Goal: Information Seeking & Learning: Learn about a topic

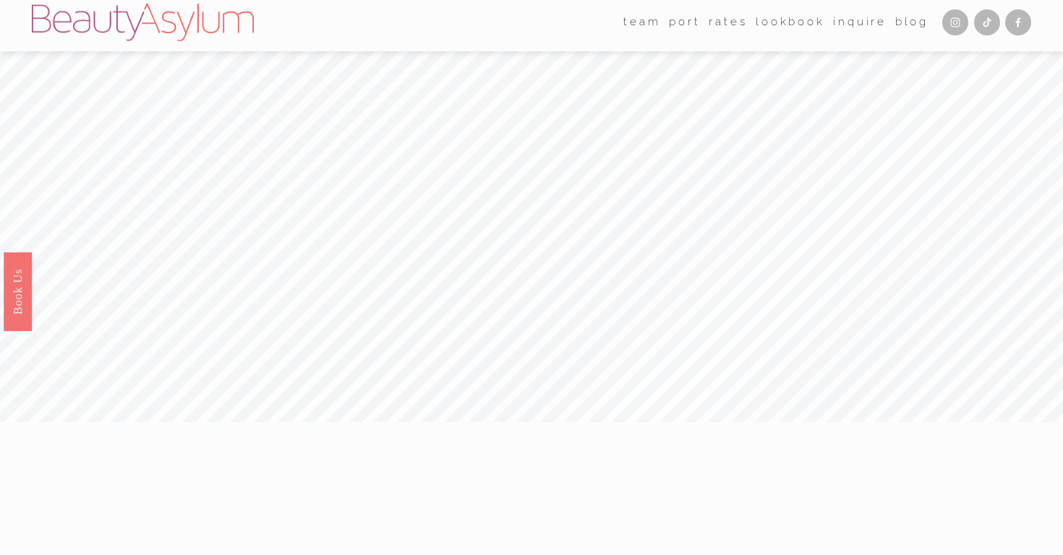
scroll to position [11, 0]
click at [687, 22] on link "port" at bounding box center [684, 18] width 31 height 22
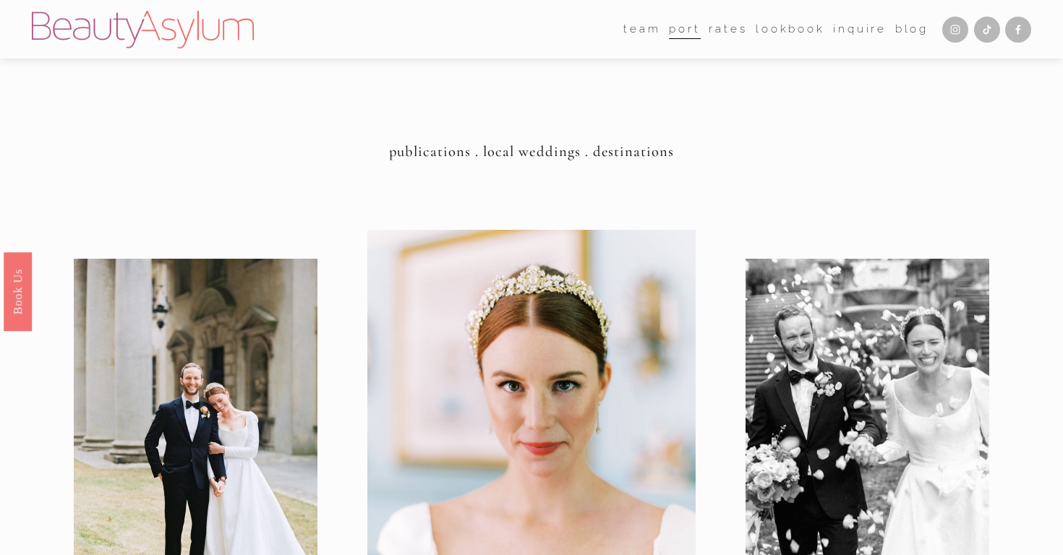
click at [740, 27] on link "Rates" at bounding box center [728, 29] width 38 height 22
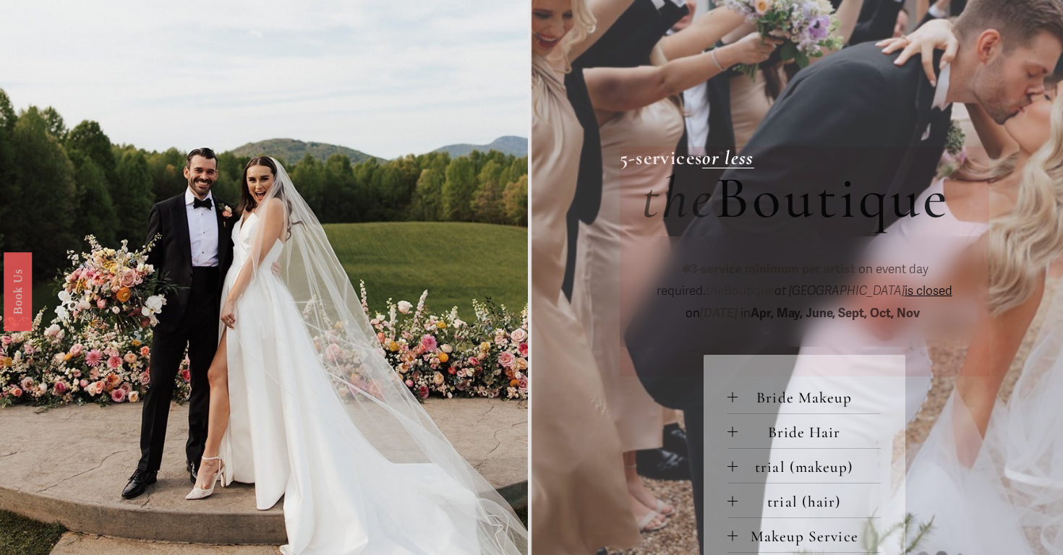
scroll to position [418, 0]
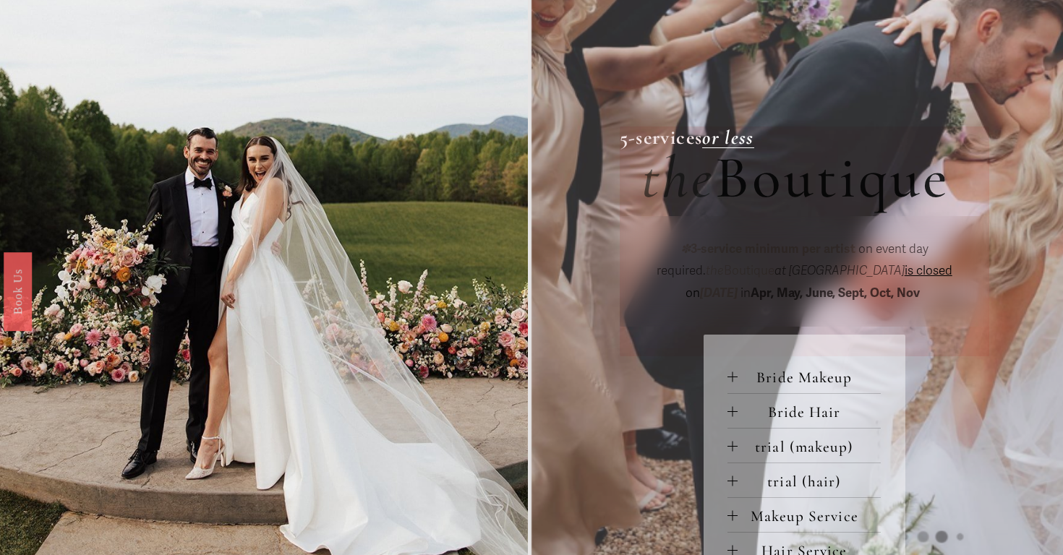
click at [748, 372] on span "Bride Makeup" at bounding box center [809, 377] width 143 height 19
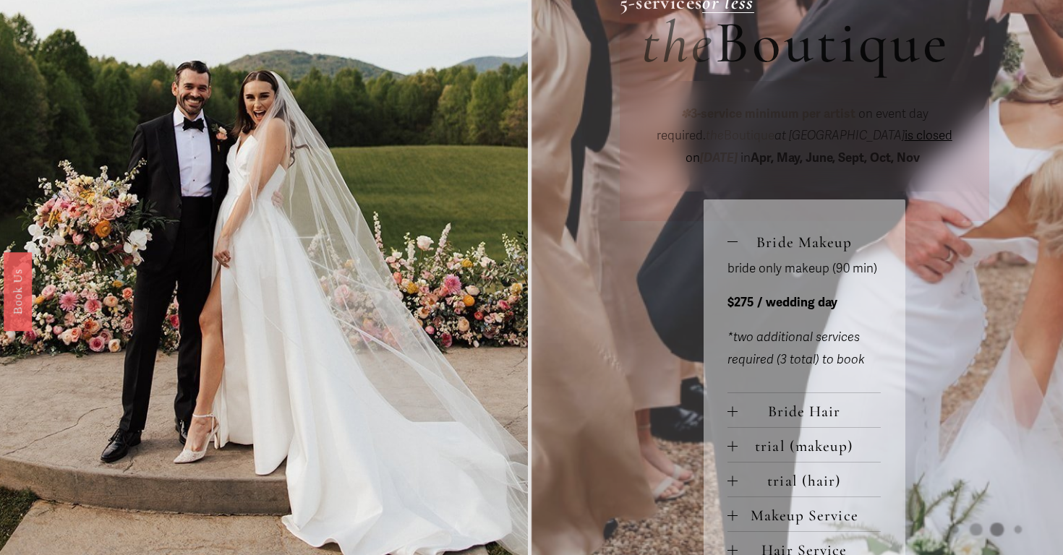
scroll to position [557, 0]
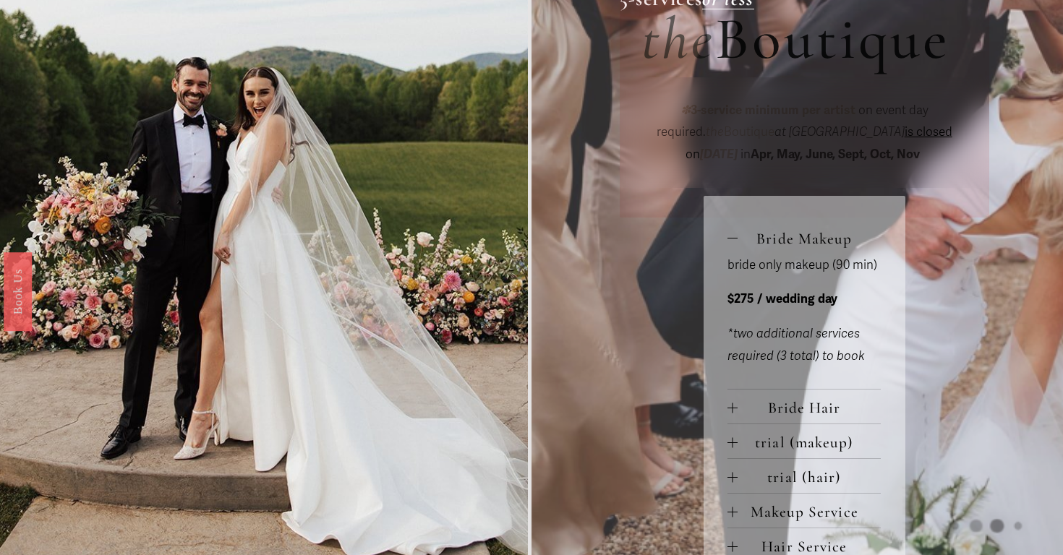
click at [762, 411] on span "Bride Hair" at bounding box center [809, 407] width 143 height 19
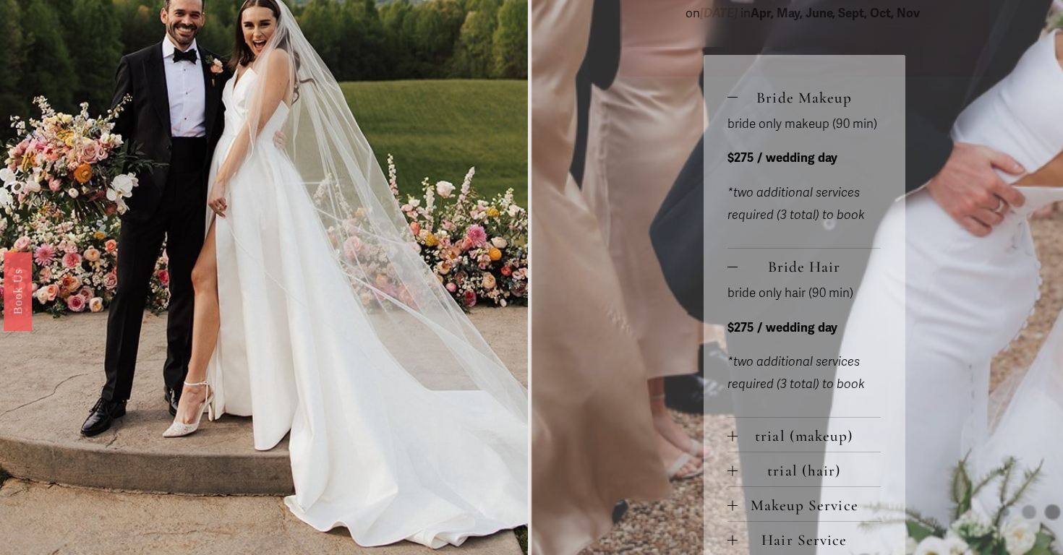
scroll to position [701, 0]
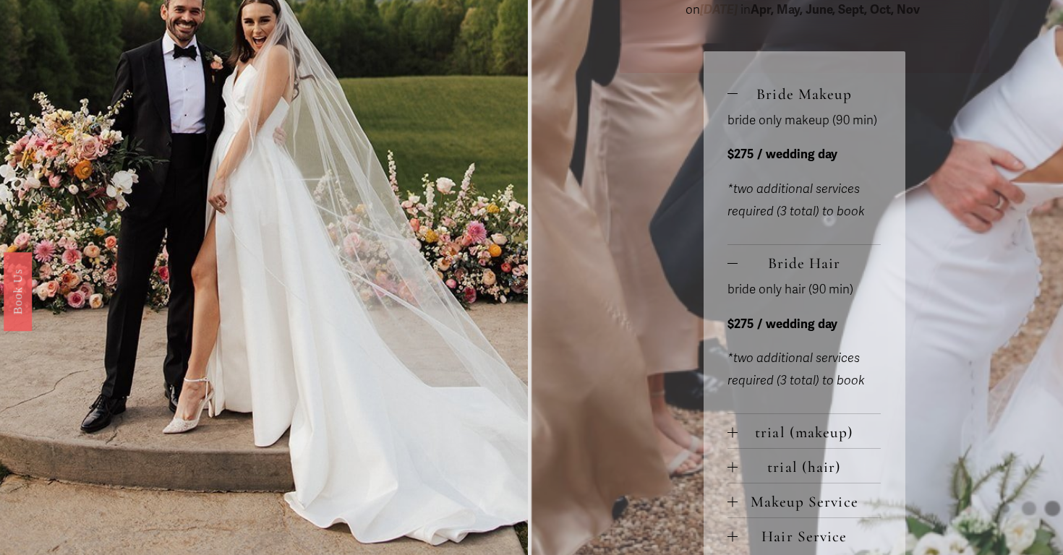
click at [767, 437] on span "trial (makeup)" at bounding box center [809, 432] width 143 height 19
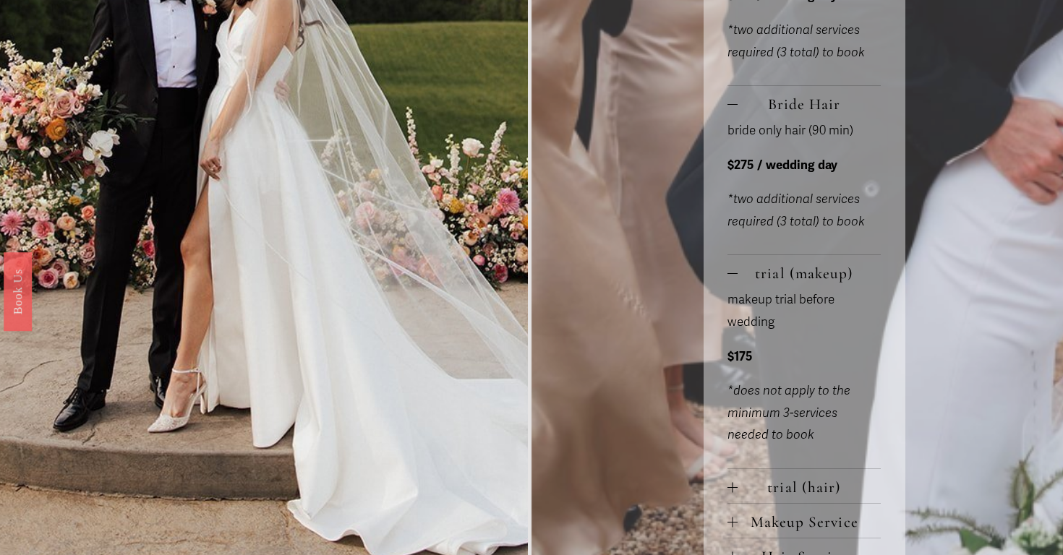
scroll to position [877, 0]
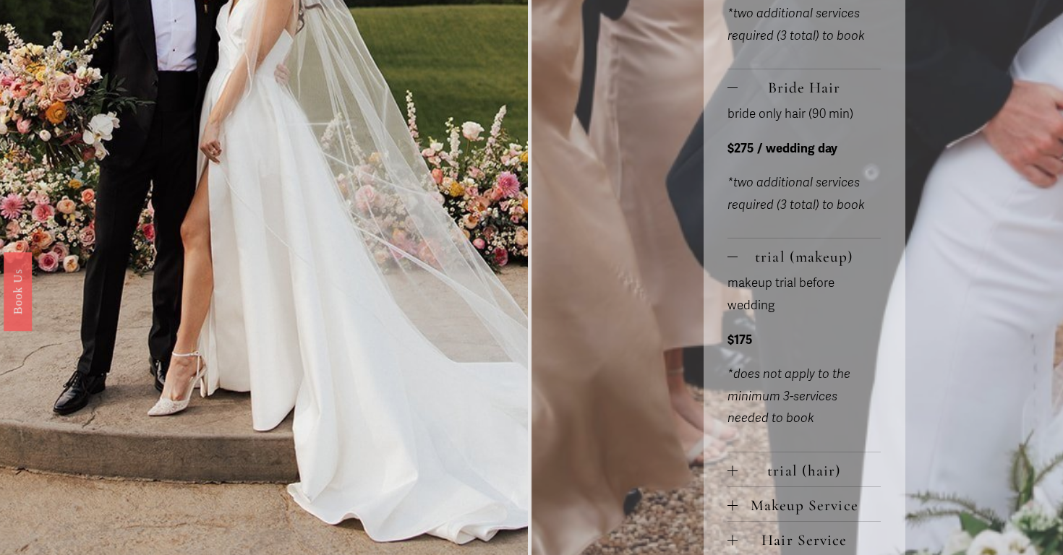
click at [772, 466] on span "trial (hair)" at bounding box center [809, 470] width 143 height 19
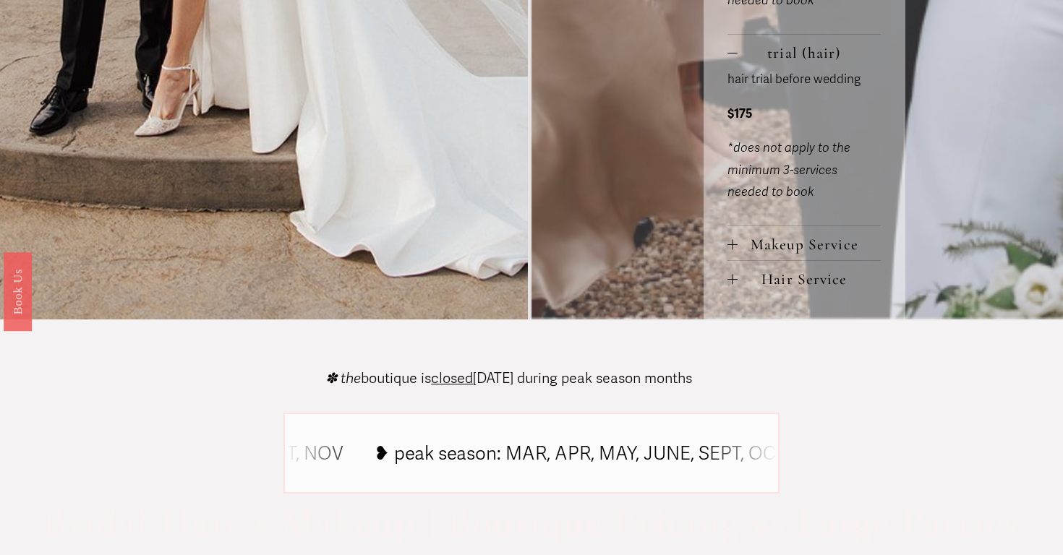
scroll to position [1349, 0]
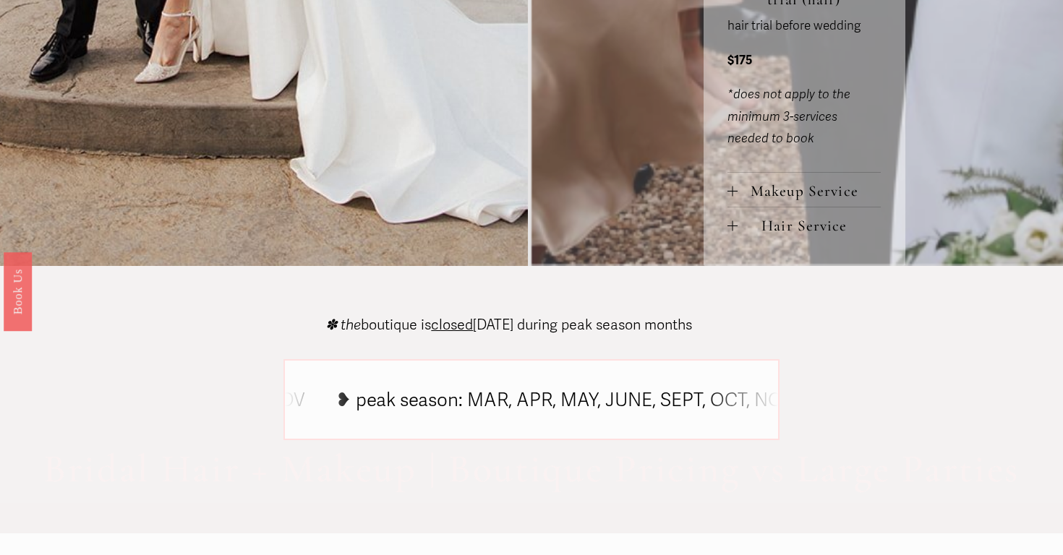
click at [782, 190] on span "Makeup Service" at bounding box center [809, 190] width 143 height 19
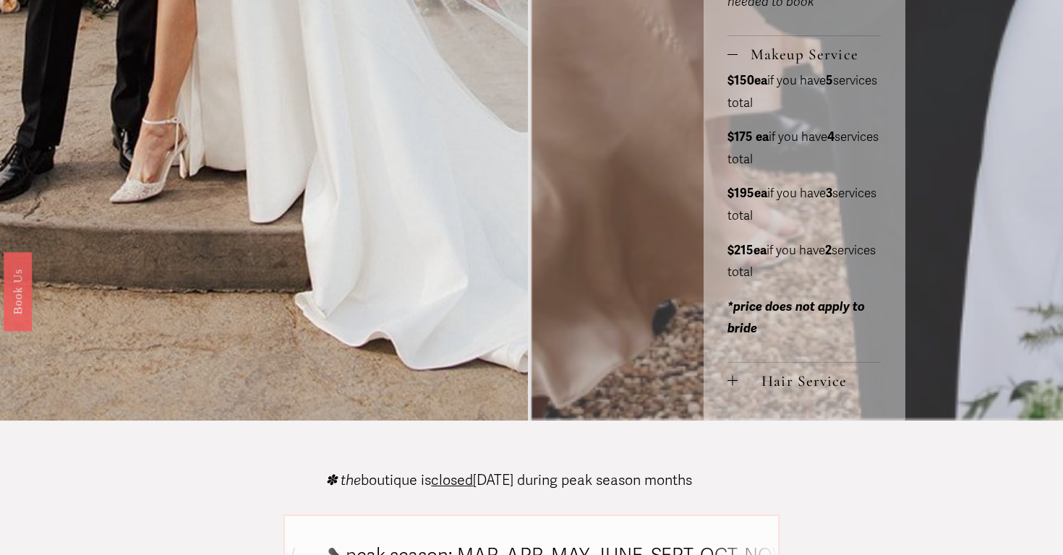
scroll to position [1486, 0]
